Goal: Communication & Community: Connect with others

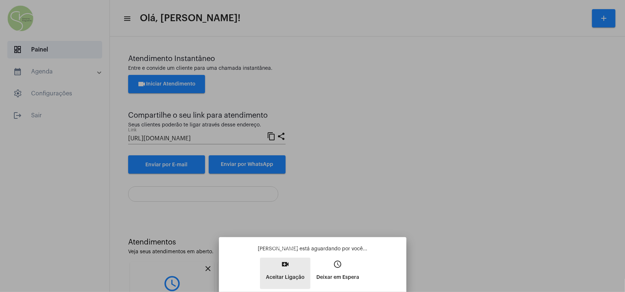
click at [282, 257] on mat-icon "video_call" at bounding box center [285, 264] width 9 height 9
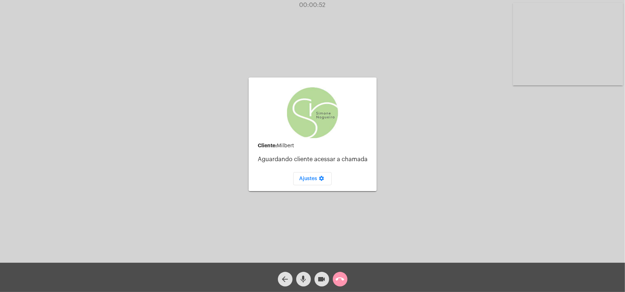
click at [349, 257] on div "arrow_back mic videocam call_end" at bounding box center [312, 277] width 625 height 29
click at [337, 257] on mat-icon "call_end" at bounding box center [340, 279] width 9 height 9
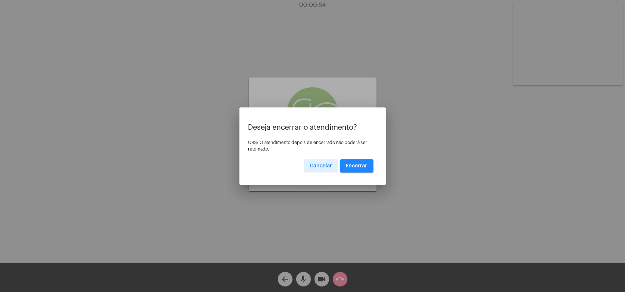
click at [372, 168] on button "Encerrar" at bounding box center [356, 166] width 33 height 13
